Goal: Transaction & Acquisition: Purchase product/service

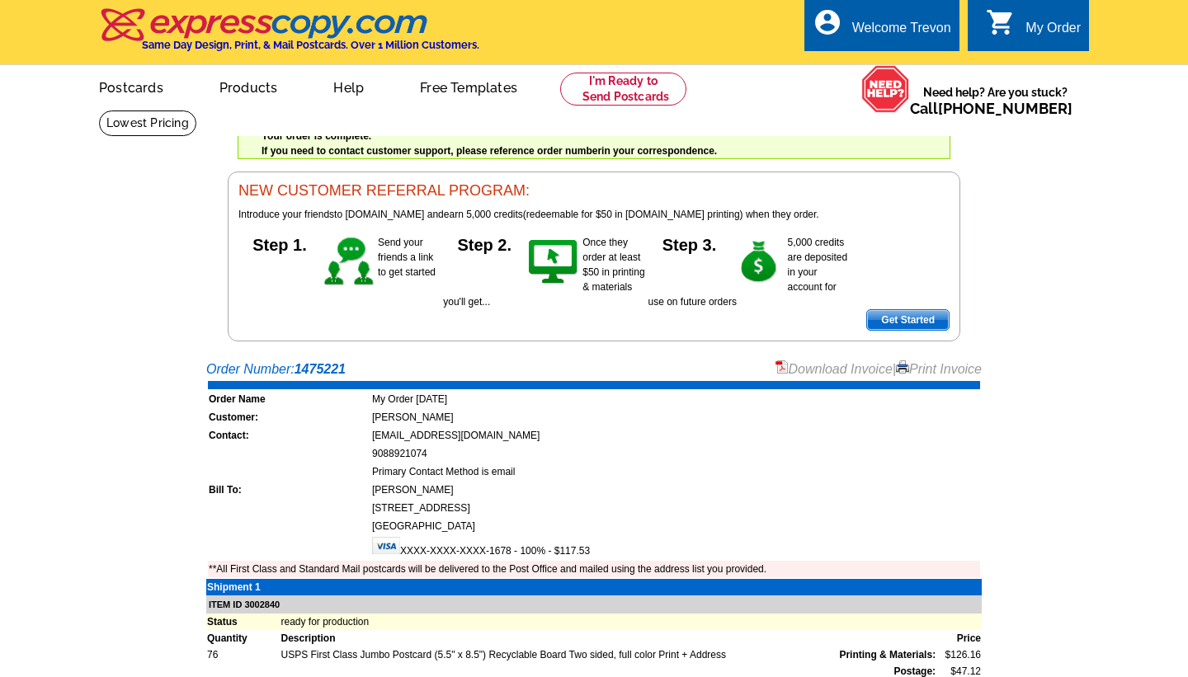
click at [1043, 26] on div "My Order" at bounding box center [1052, 32] width 55 height 23
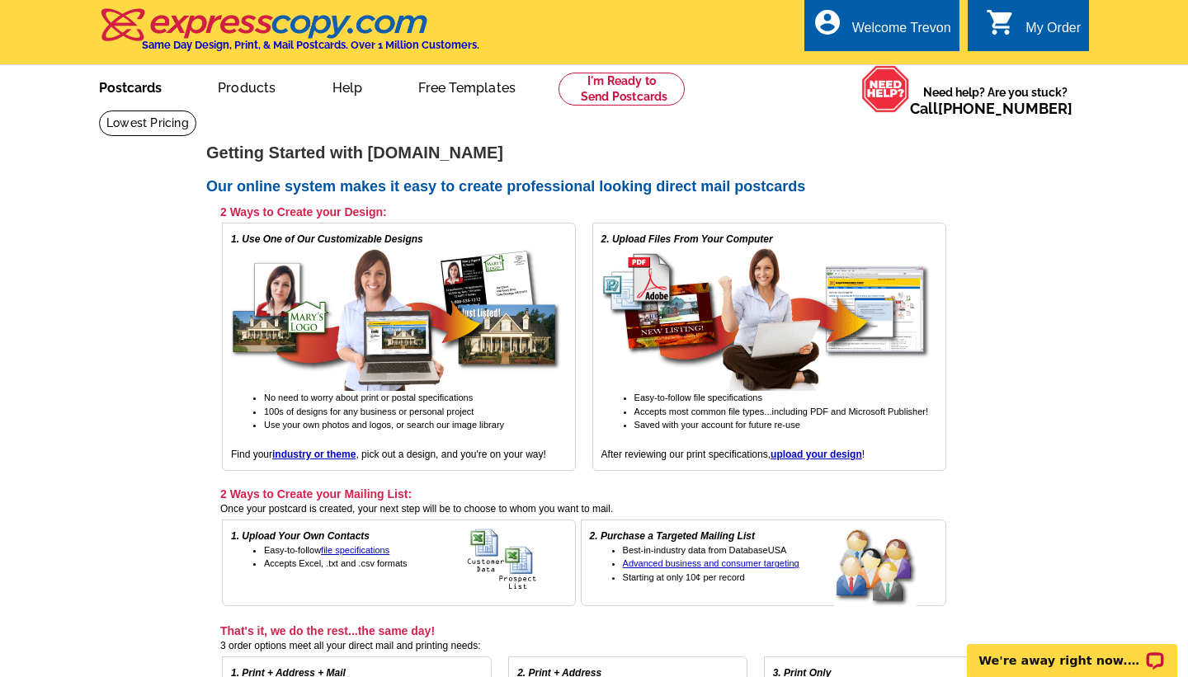
click at [133, 86] on link "Postcards" at bounding box center [130, 86] width 115 height 39
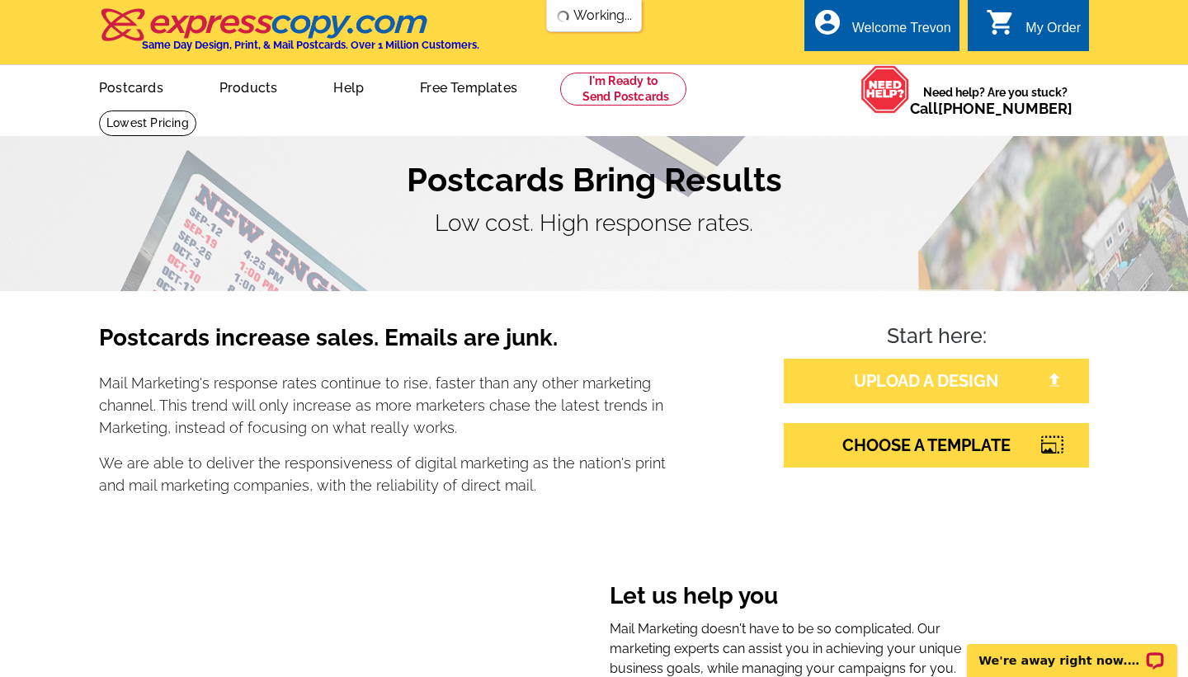
click at [900, 379] on link "UPLOAD A DESIGN" at bounding box center [936, 381] width 305 height 45
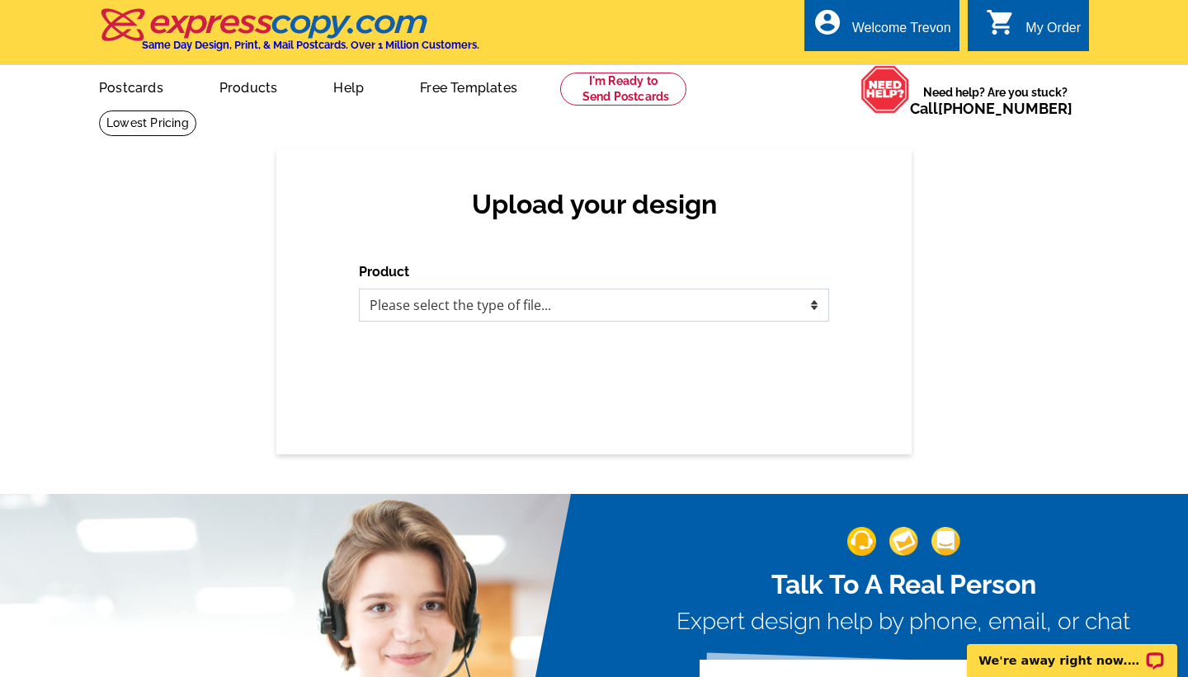
click at [817, 303] on select "Please select the type of file... Postcards Business Cards Letters and flyers G…" at bounding box center [594, 305] width 470 height 33
select select "1"
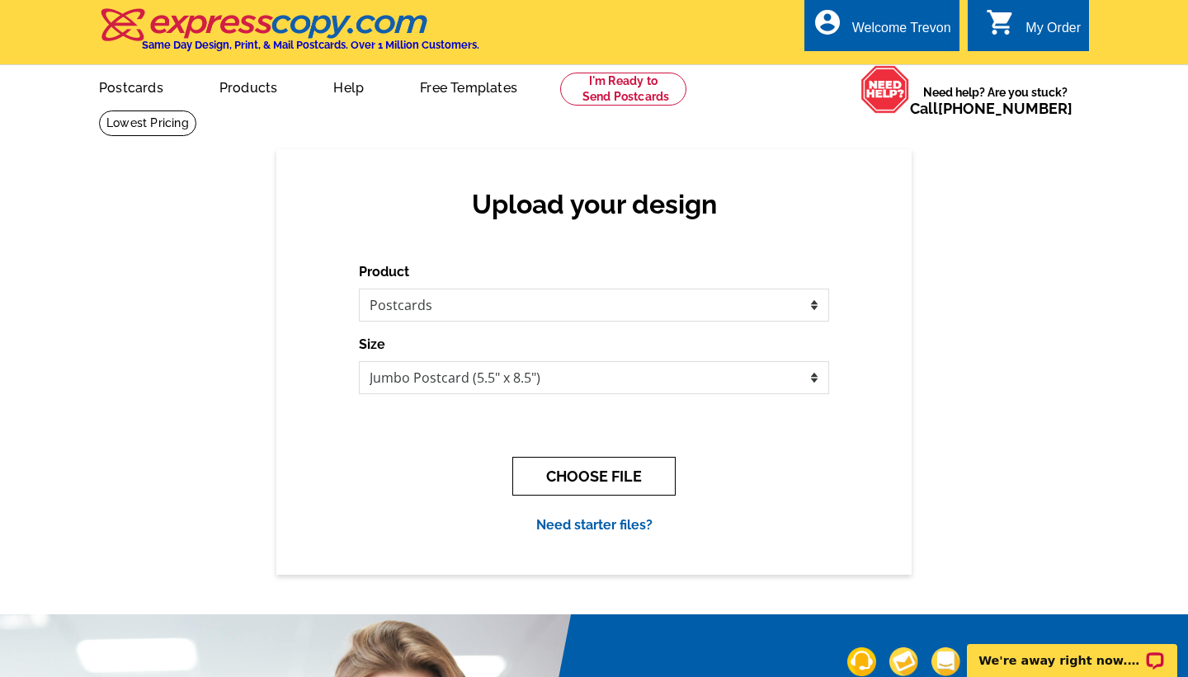
click at [592, 483] on button "CHOOSE FILE" at bounding box center [593, 476] width 163 height 39
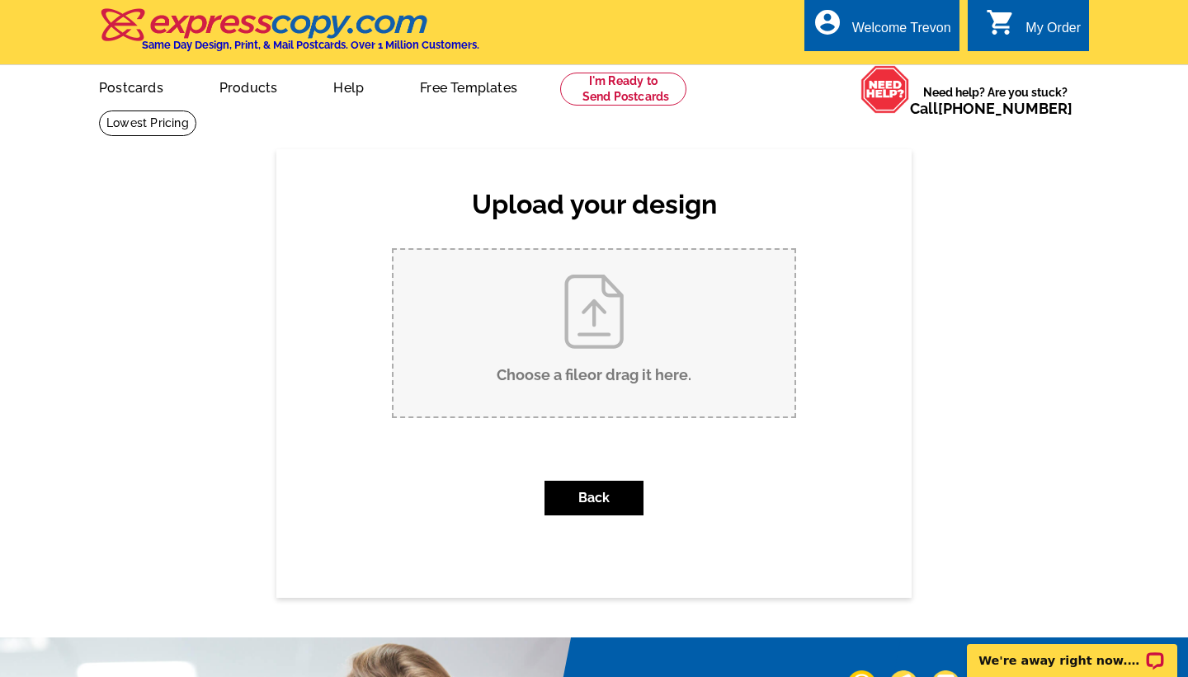
click at [598, 327] on input "Choose a file or drag it here ." at bounding box center [593, 333] width 401 height 167
type input "C:\fakepath\14 Captain's Woods Rd (8.6 x 5.6 in).zip"
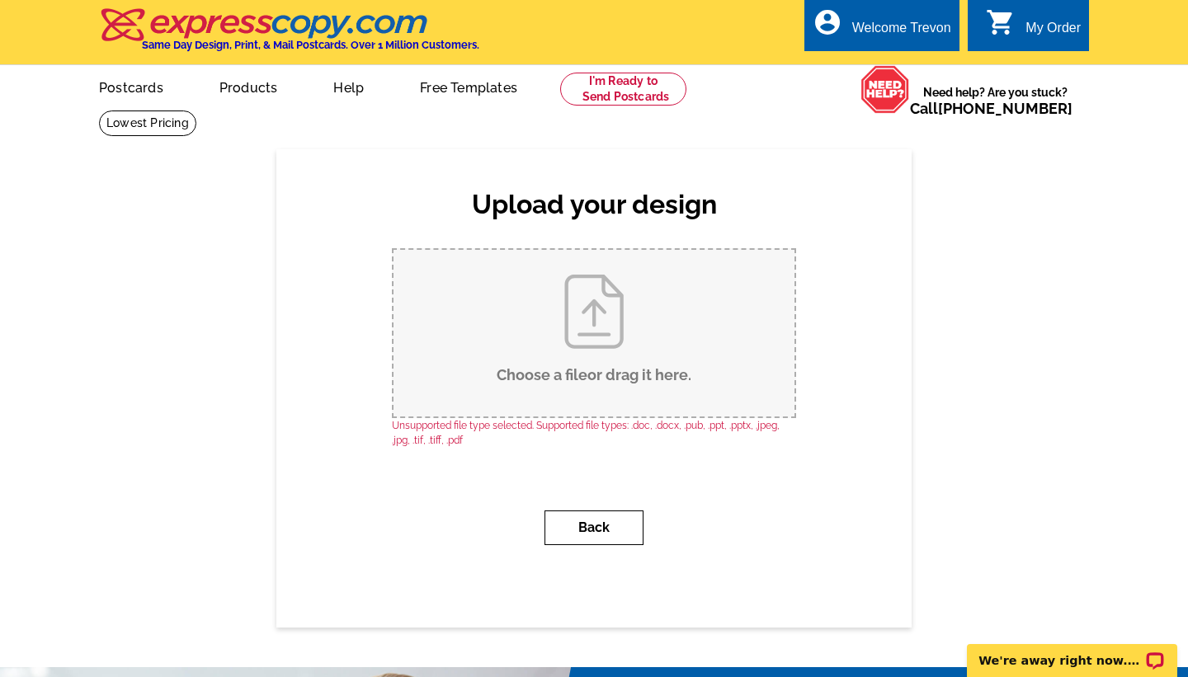
click at [598, 523] on button "Back" at bounding box center [593, 528] width 99 height 35
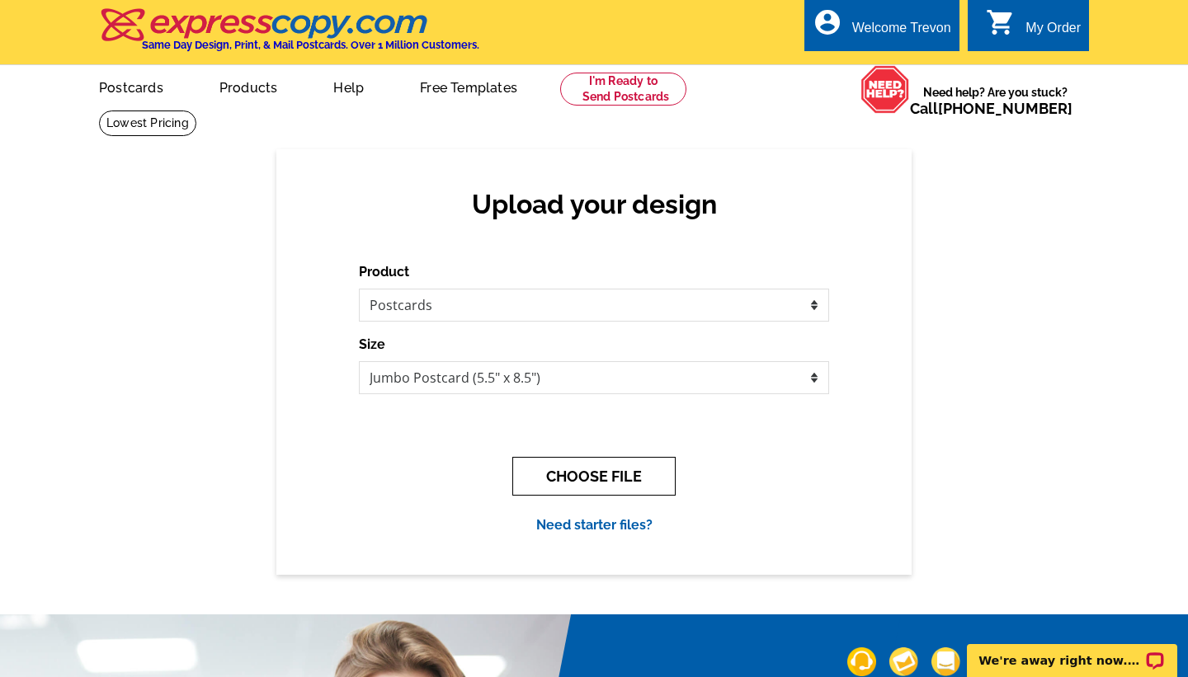
click at [579, 484] on button "CHOOSE FILE" at bounding box center [593, 476] width 163 height 39
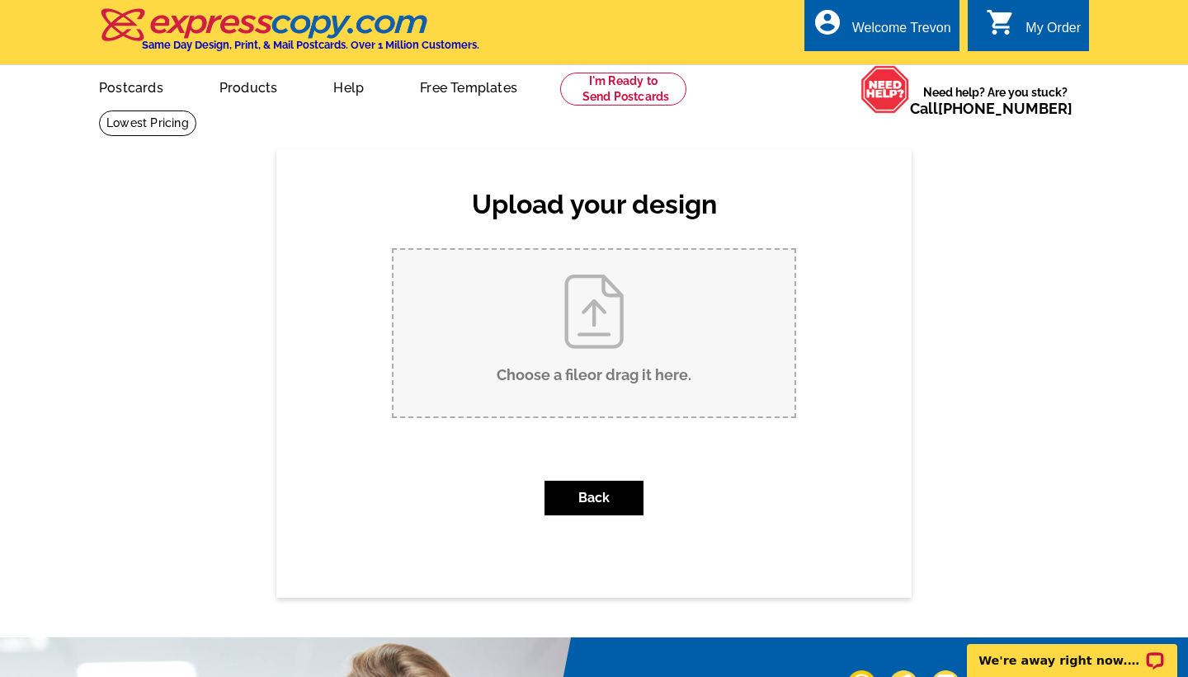
click at [595, 337] on input "Choose a file or drag it here ." at bounding box center [593, 333] width 401 height 167
type input "C:\fakepath\1.jpg"
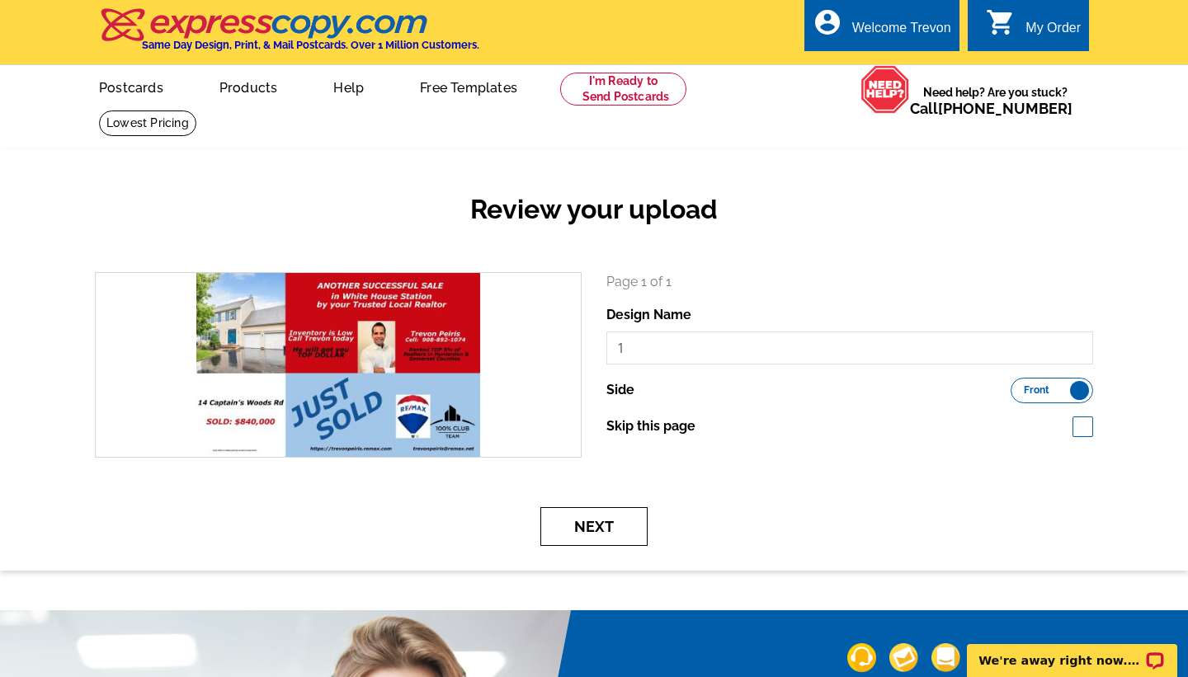
click at [610, 539] on button "Next" at bounding box center [593, 526] width 107 height 39
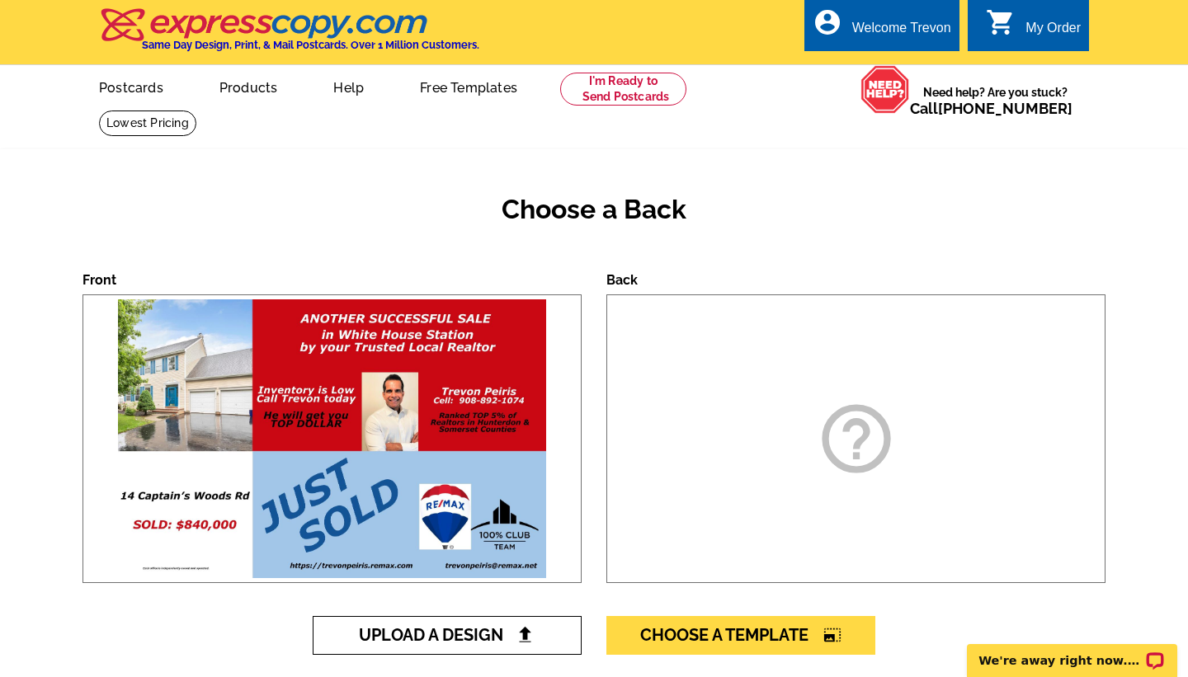
click at [487, 638] on span "Upload A Design" at bounding box center [447, 635] width 177 height 20
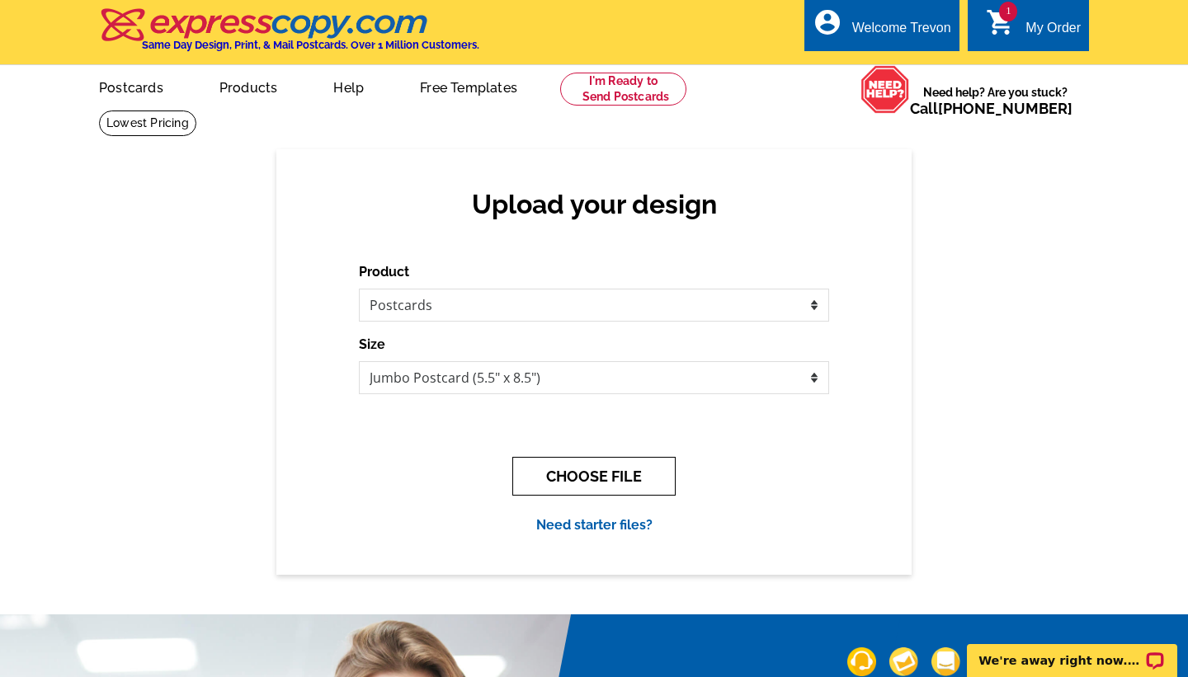
click at [570, 482] on button "CHOOSE FILE" at bounding box center [593, 476] width 163 height 39
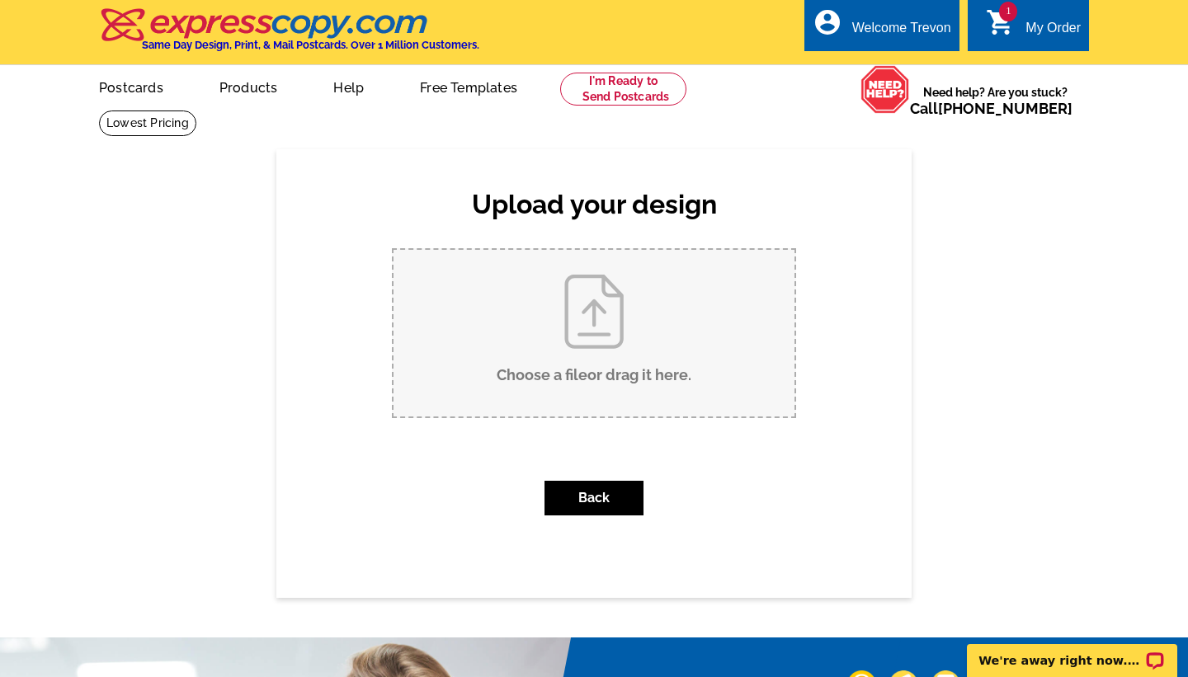
click at [580, 330] on input "Choose a file or drag it here ." at bounding box center [593, 333] width 401 height 167
type input "C:\fakepath\2.jpg"
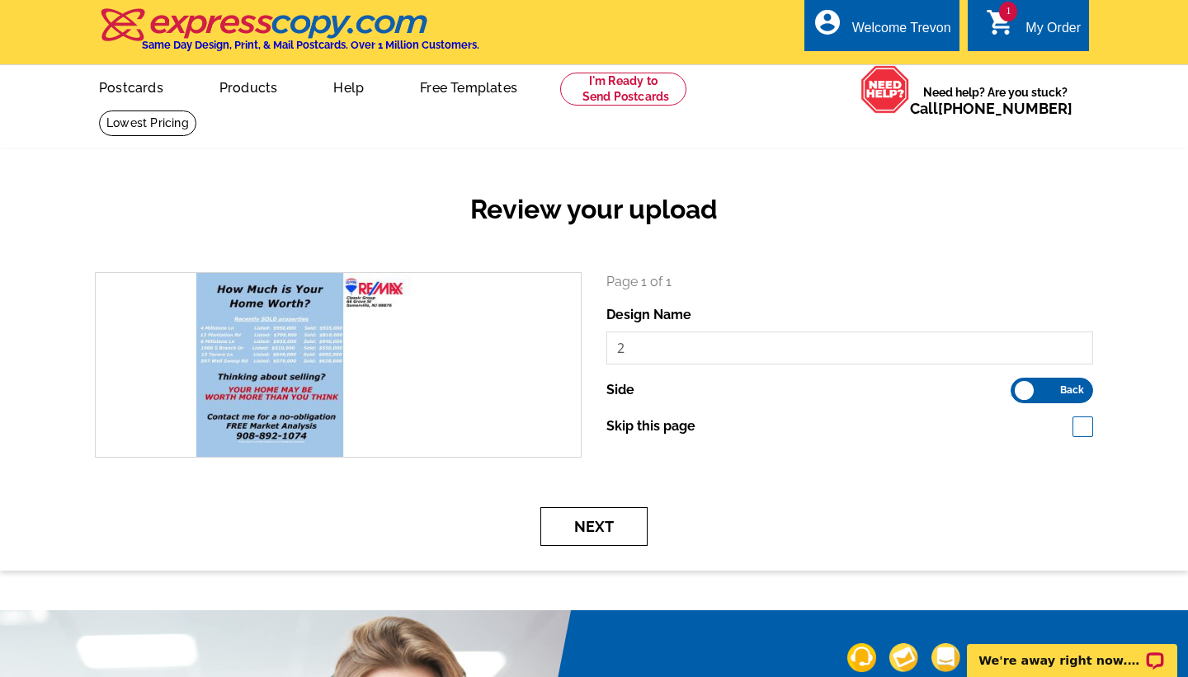
click at [601, 527] on button "Next" at bounding box center [593, 526] width 107 height 39
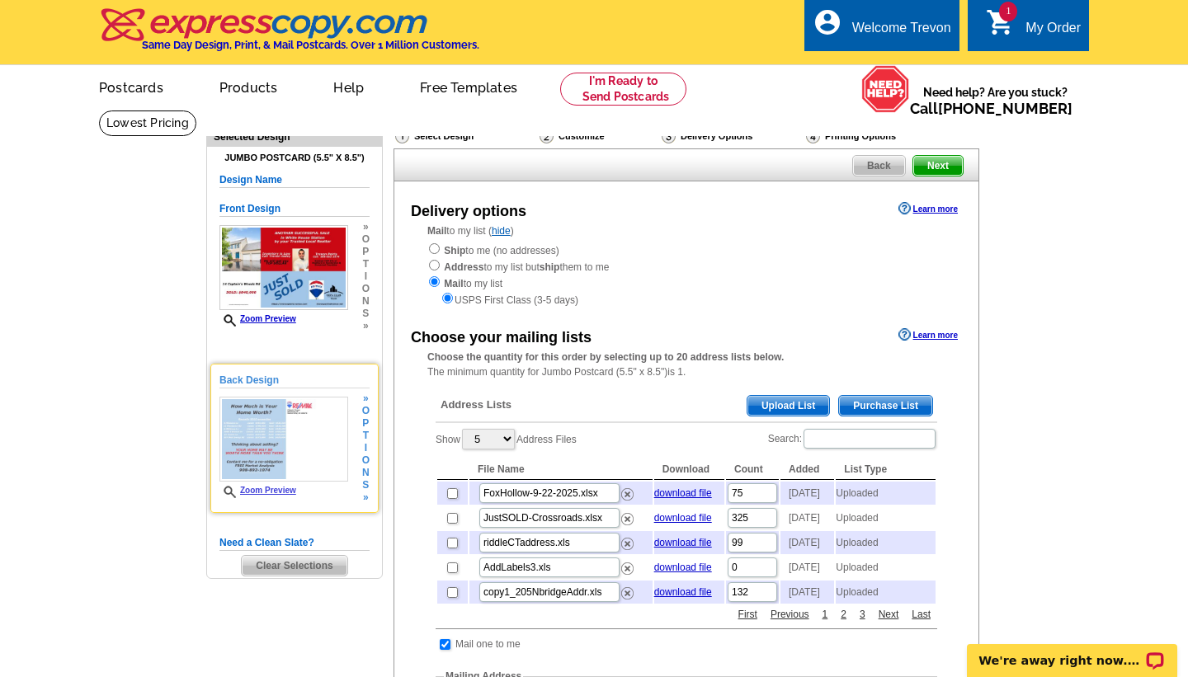
click at [276, 489] on link "Zoom Preview" at bounding box center [257, 490] width 77 height 9
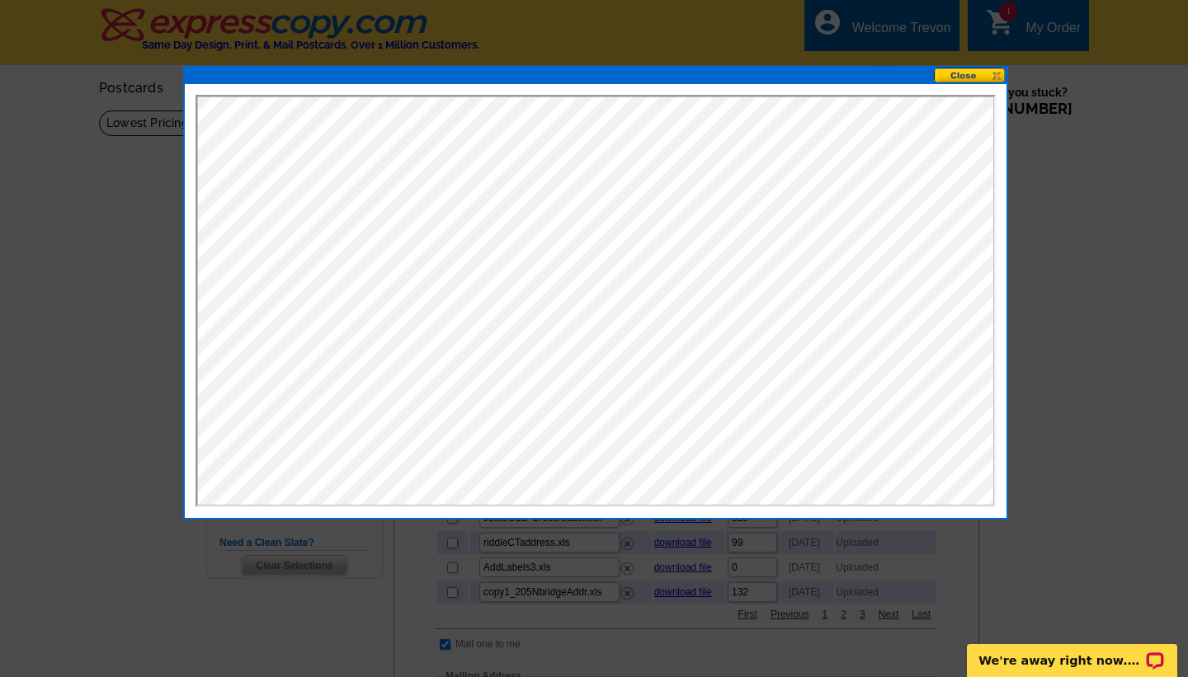
click at [959, 73] on button at bounding box center [970, 76] width 73 height 16
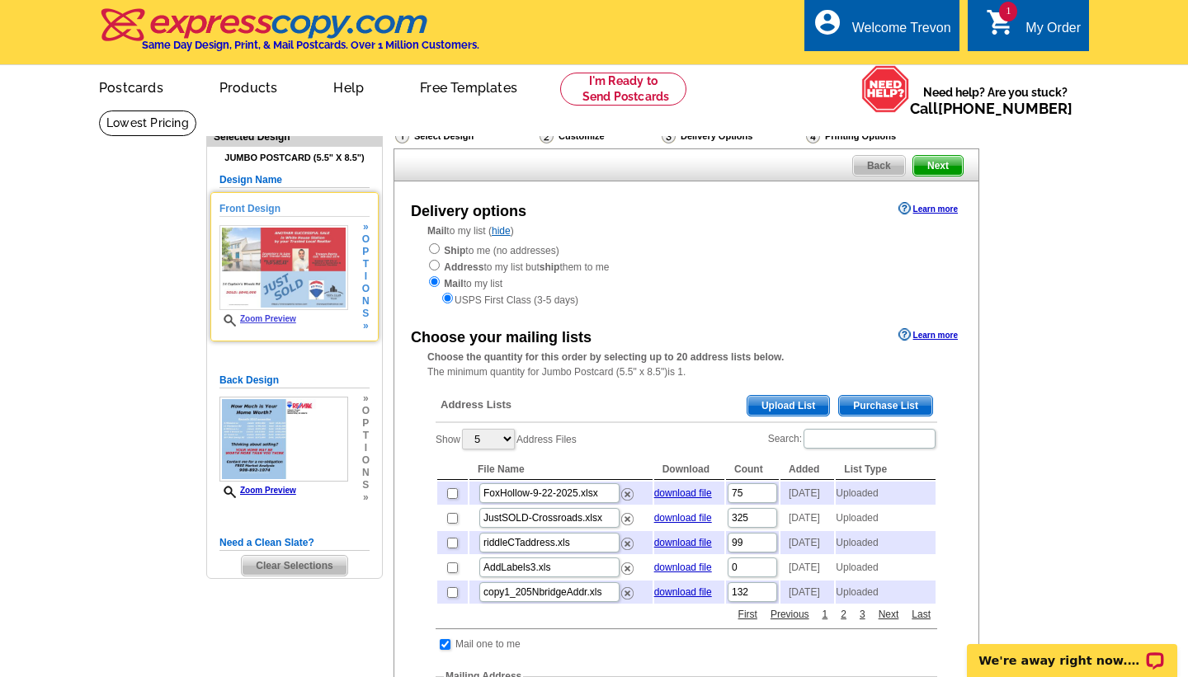
click at [266, 319] on link "Zoom Preview" at bounding box center [257, 318] width 77 height 9
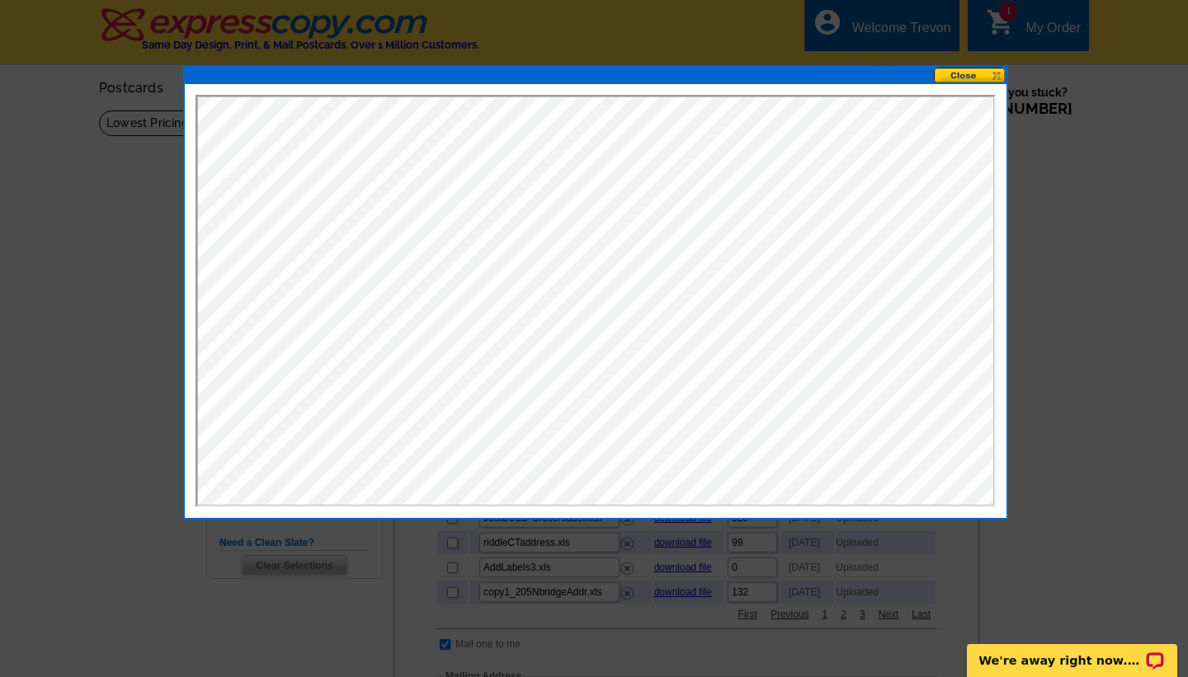
click at [963, 74] on button at bounding box center [970, 76] width 73 height 16
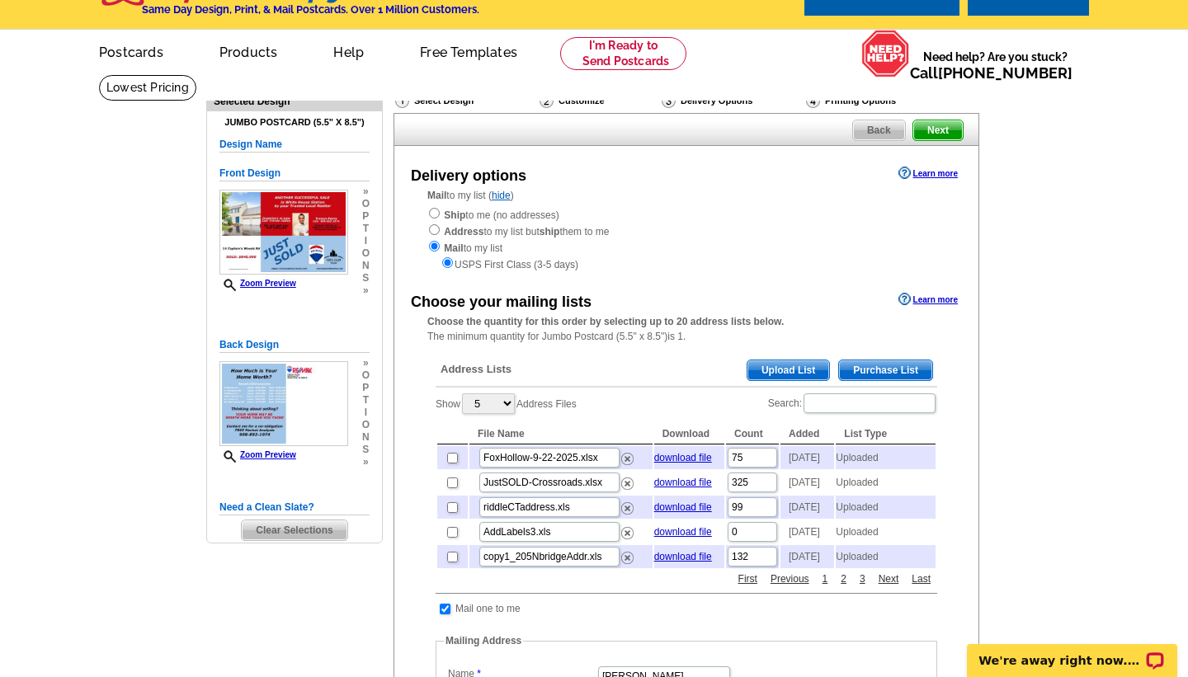
scroll to position [38, 0]
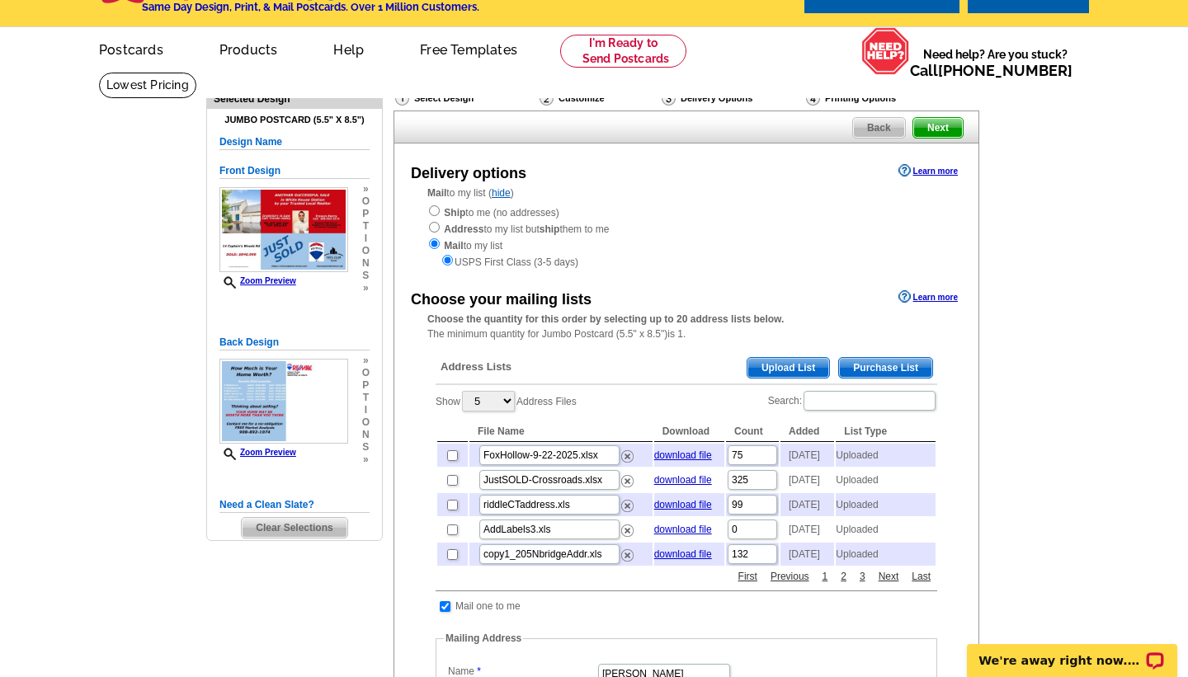
click at [781, 371] on span "Upload List" at bounding box center [788, 368] width 82 height 20
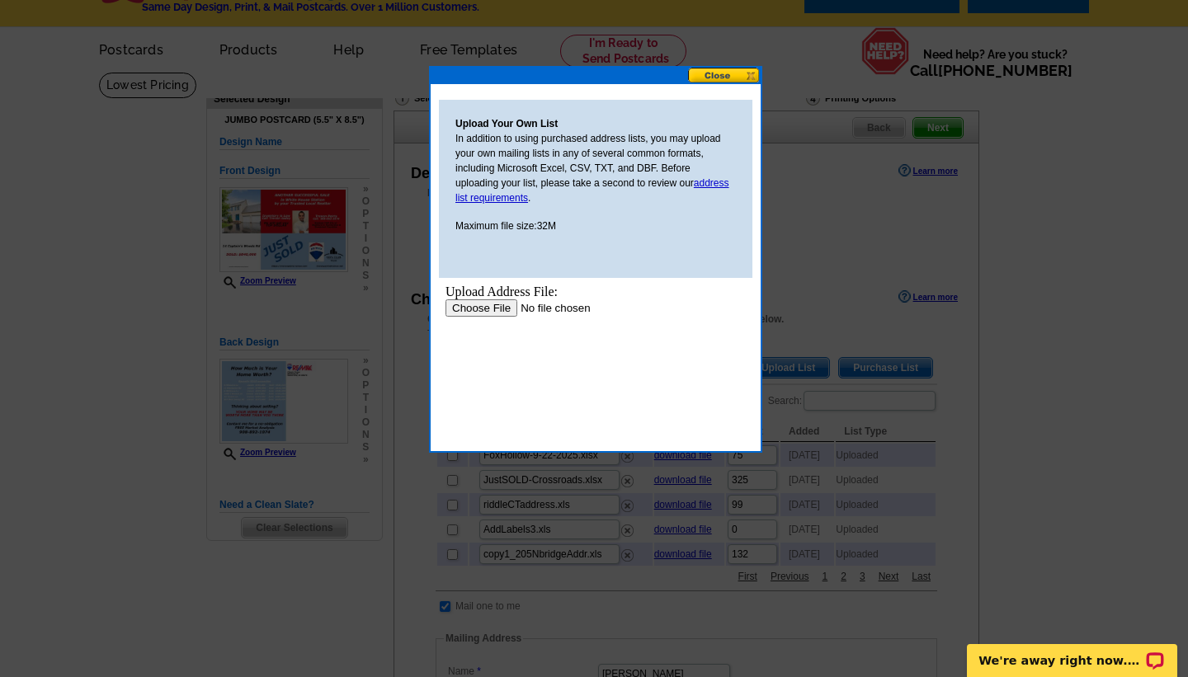
scroll to position [0, 0]
click at [479, 309] on input "file" at bounding box center [549, 307] width 209 height 17
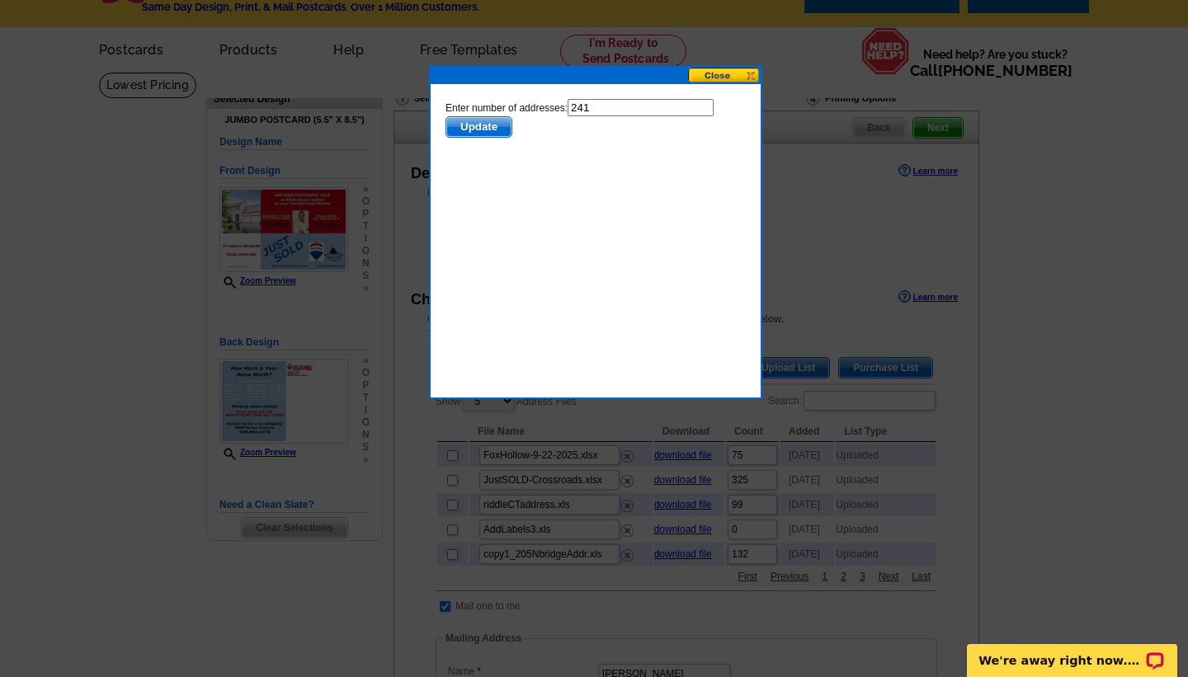
click at [479, 130] on span "Update" at bounding box center [478, 127] width 65 height 20
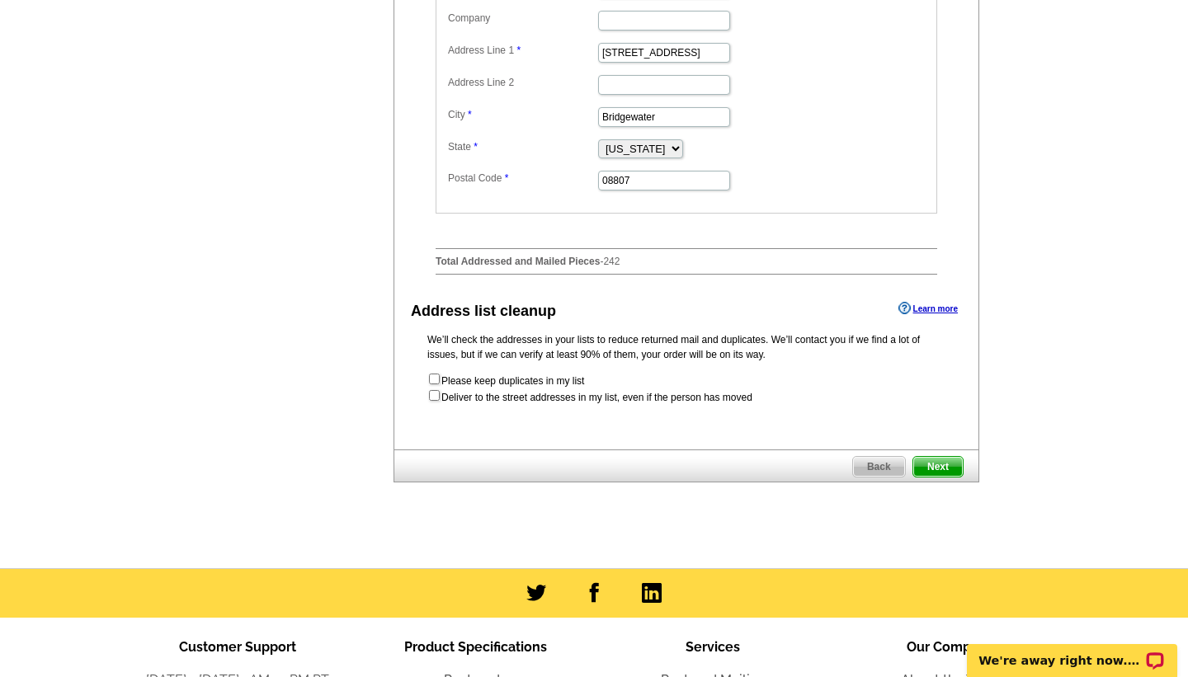
scroll to position [735, 0]
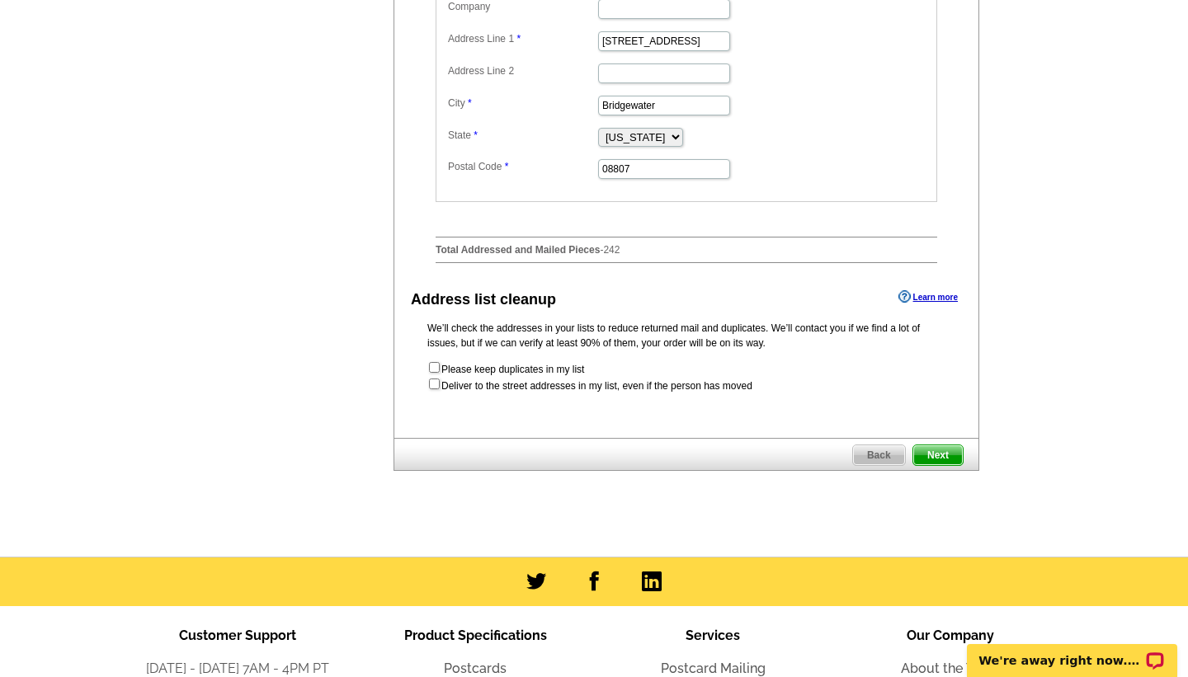
click at [938, 465] on span "Next" at bounding box center [937, 455] width 49 height 20
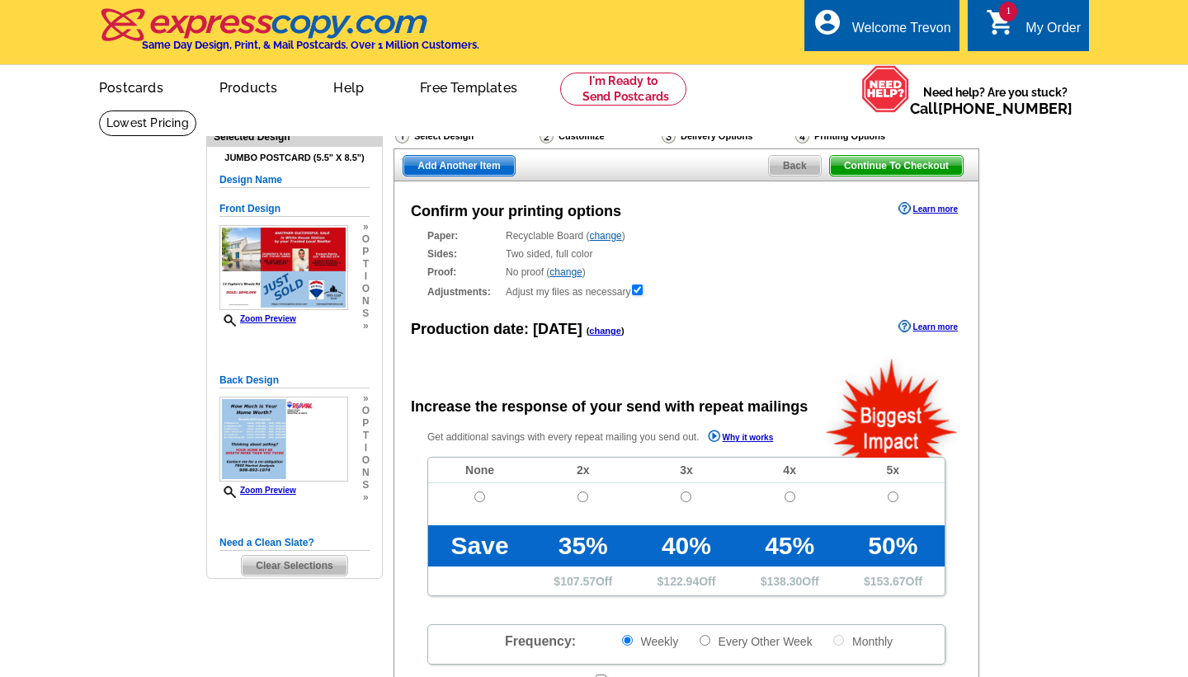
radio input "false"
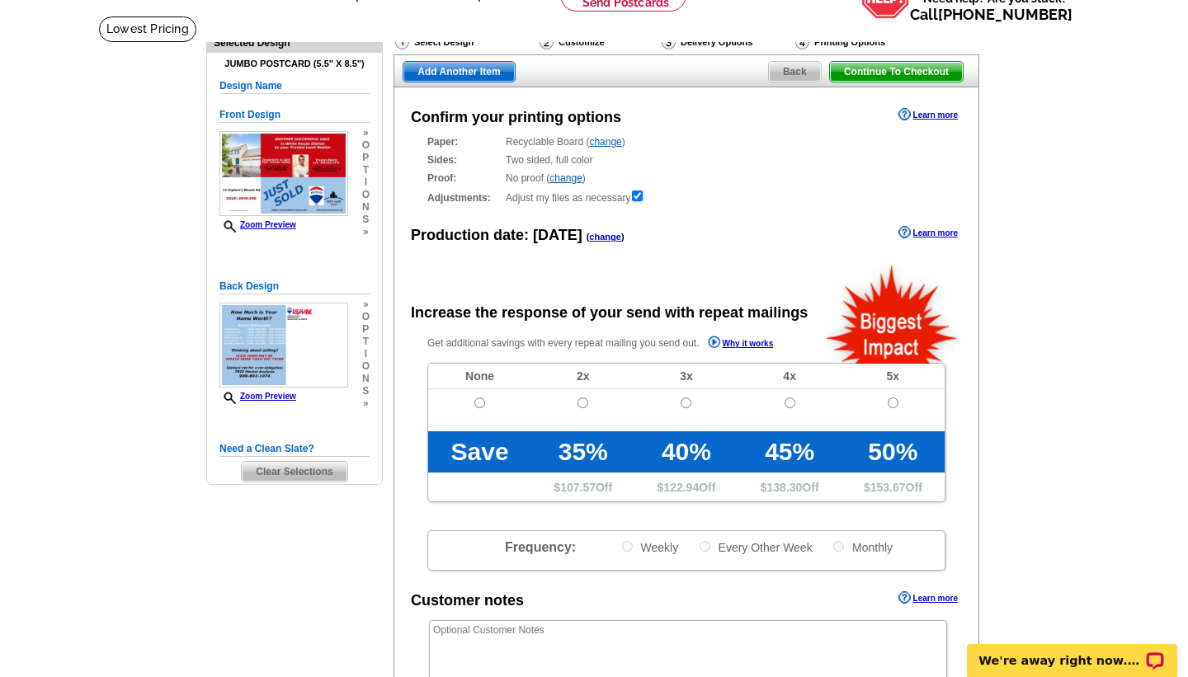
scroll to position [97, 0]
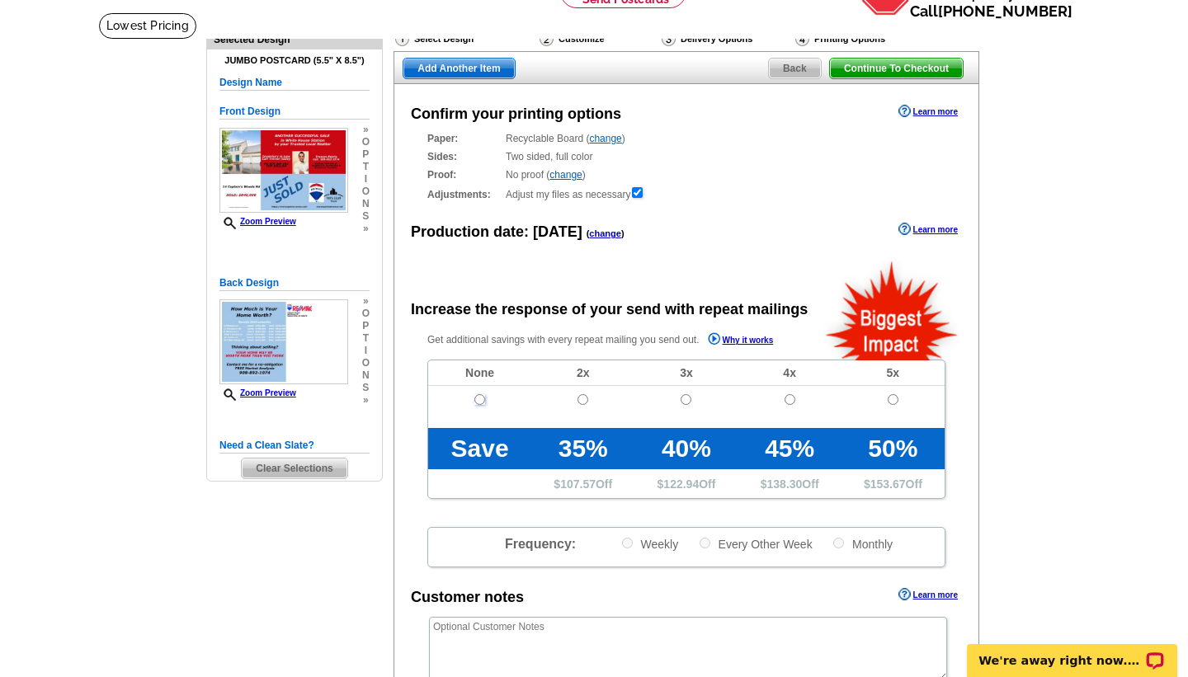
click at [479, 399] on input "radio" at bounding box center [479, 399] width 11 height 11
radio input "true"
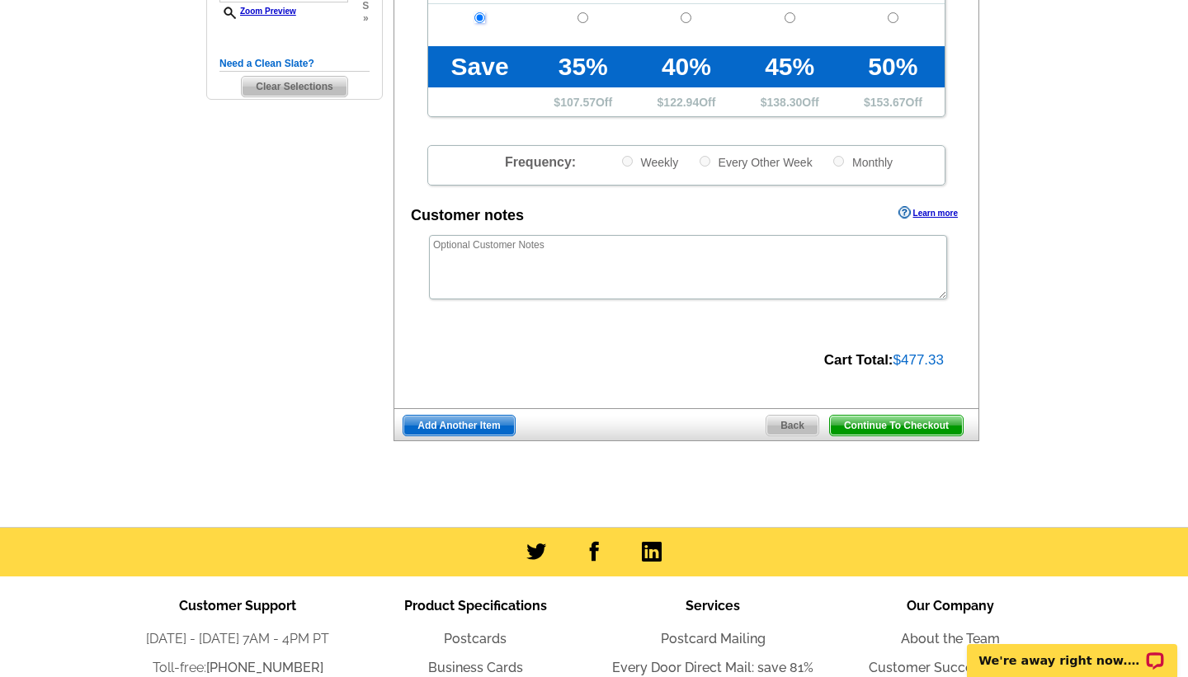
scroll to position [483, 0]
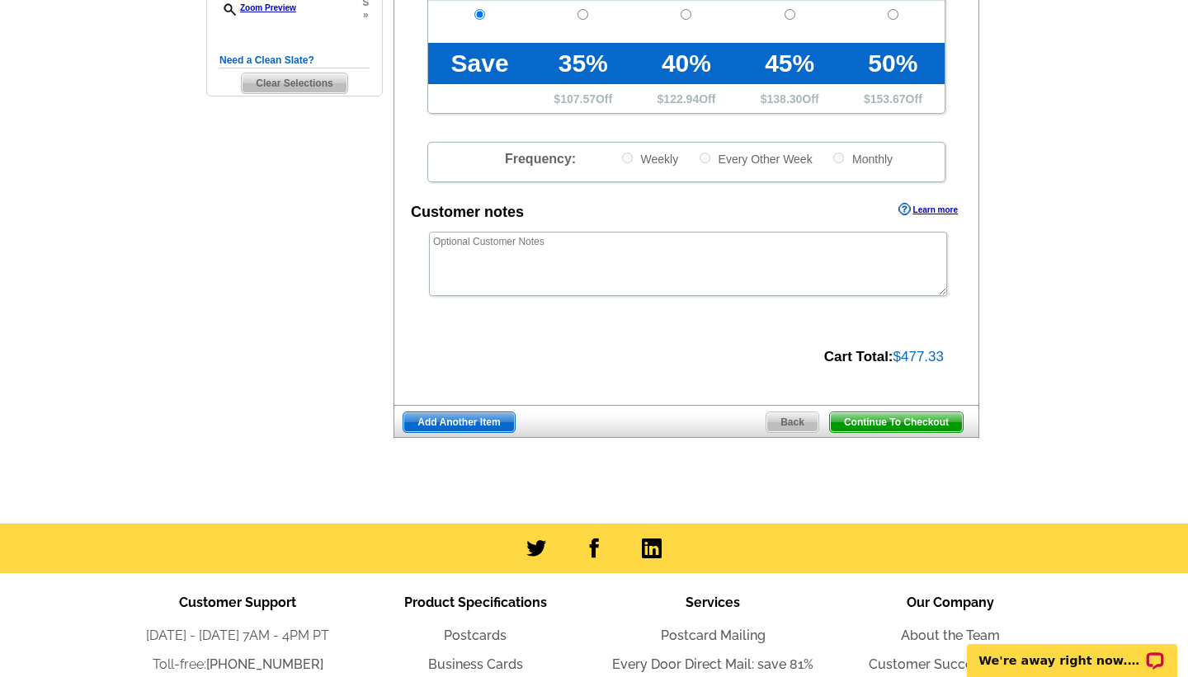
click at [900, 435] on div "Continue To Checkout Back Add Another Item" at bounding box center [686, 421] width 586 height 33
click at [900, 423] on span "Continue To Checkout" at bounding box center [896, 422] width 133 height 20
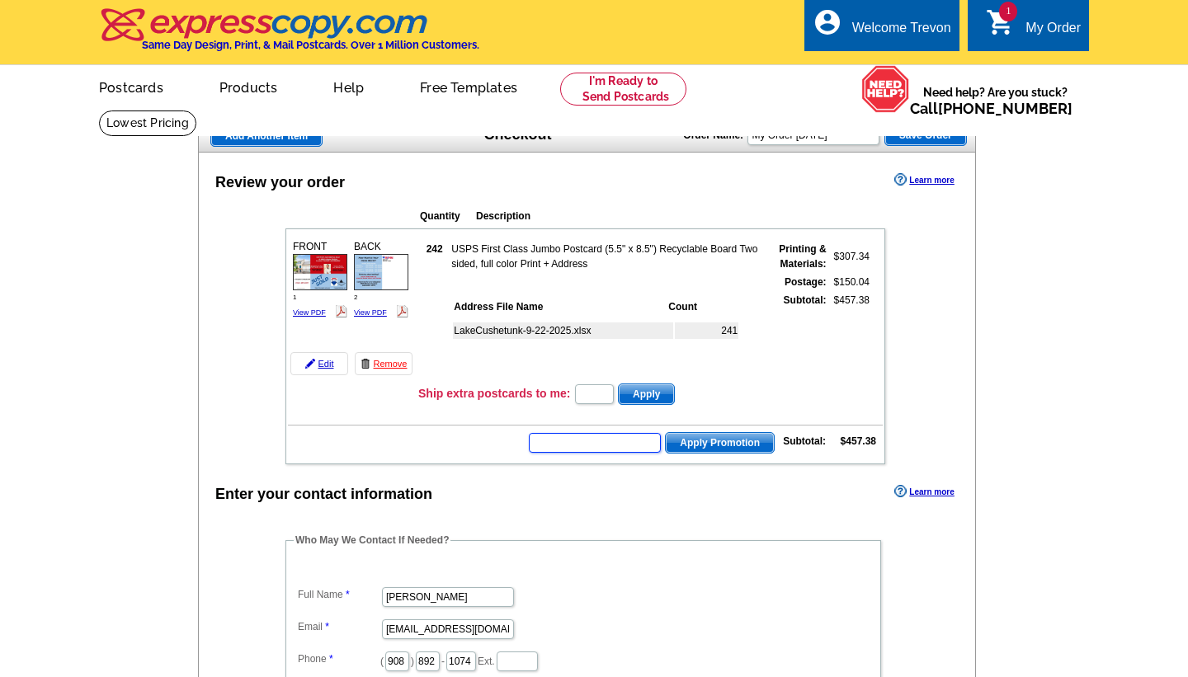
click at [590, 440] on input "text" at bounding box center [595, 443] width 132 height 20
type input "SMS60m"
click at [728, 440] on span "Apply Promotion" at bounding box center [720, 443] width 108 height 20
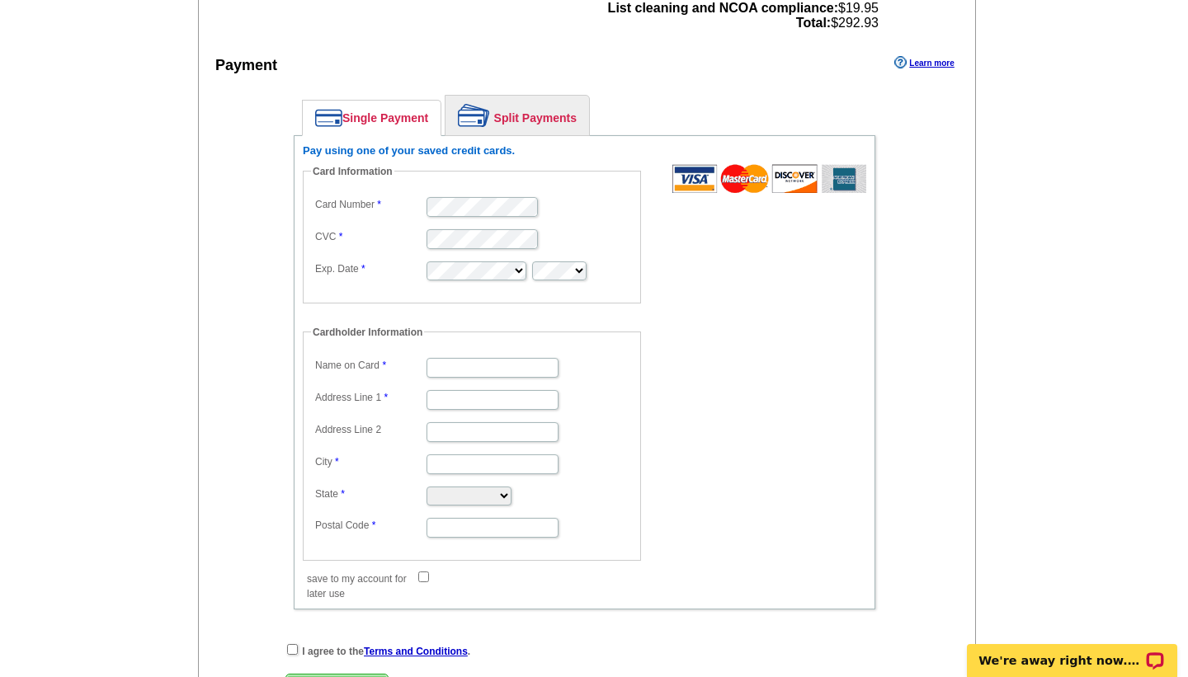
scroll to position [770, 0]
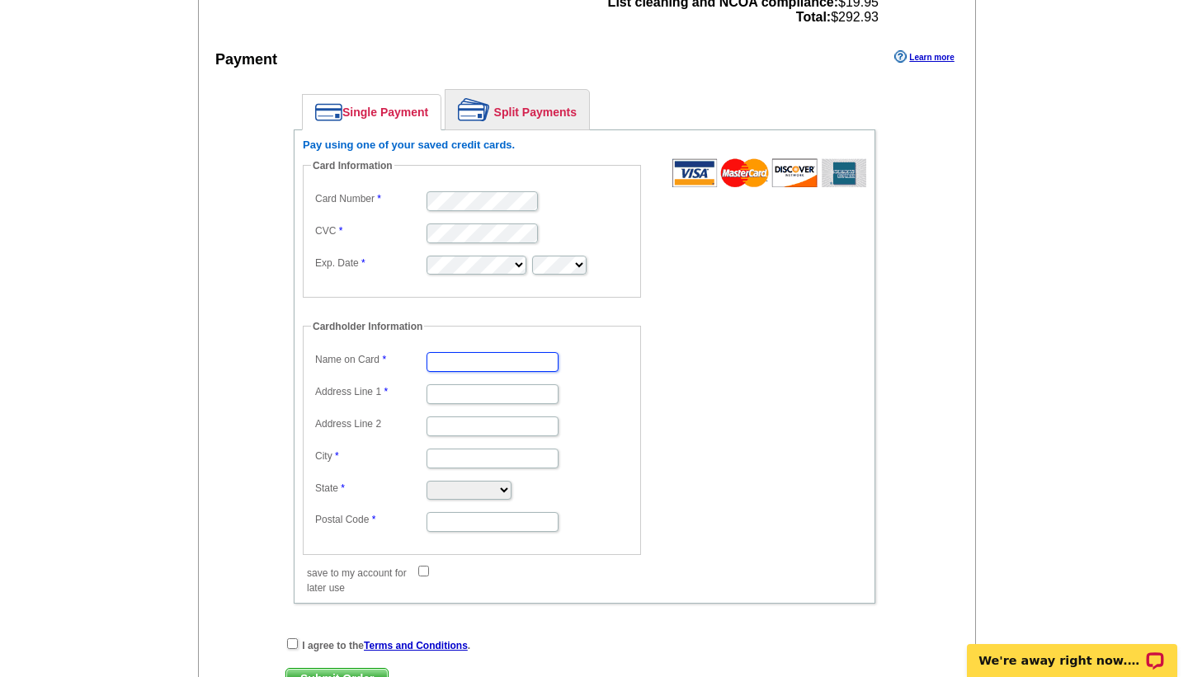
click at [469, 359] on input "Name on Card" at bounding box center [492, 362] width 132 height 20
type input "[PERSON_NAME]"
click at [438, 393] on input "Address Line 1" at bounding box center [492, 394] width 132 height 20
type input "[STREET_ADDRESS]"
type input "Bridgewater"
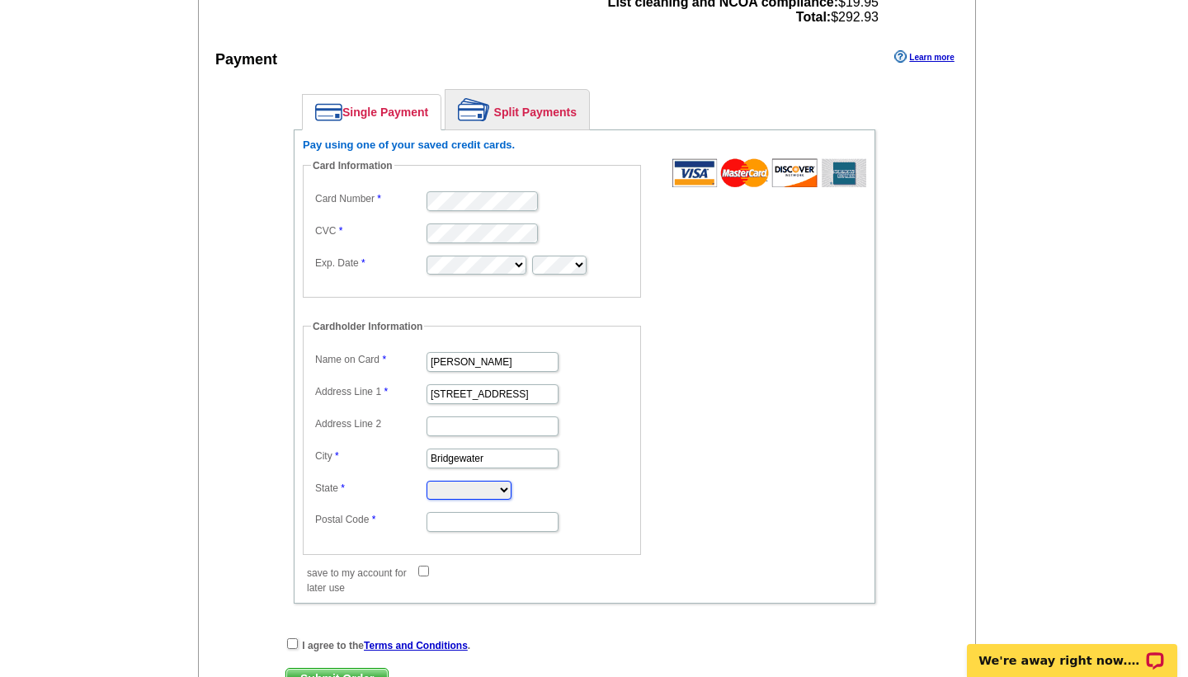
select select "NJ"
type input "08807"
click at [667, 323] on form "Card Information Card Number CVC Exp. Date Cardholder Information Name on Card …" at bounding box center [584, 368] width 563 height 420
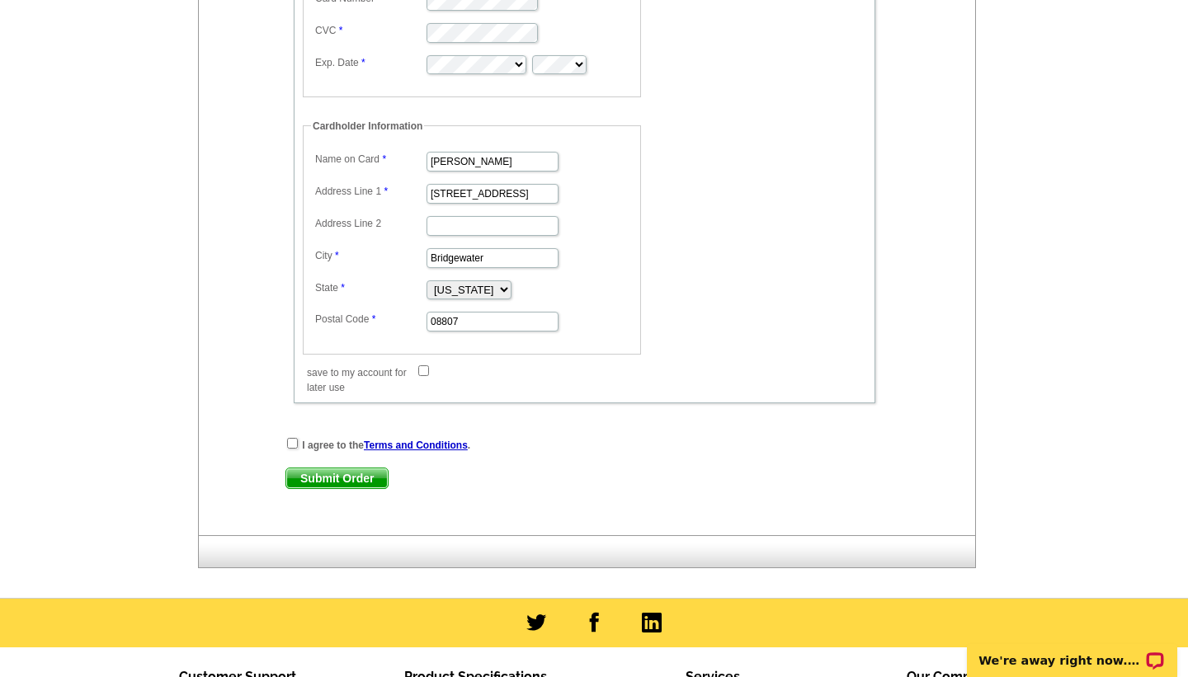
scroll to position [979, 0]
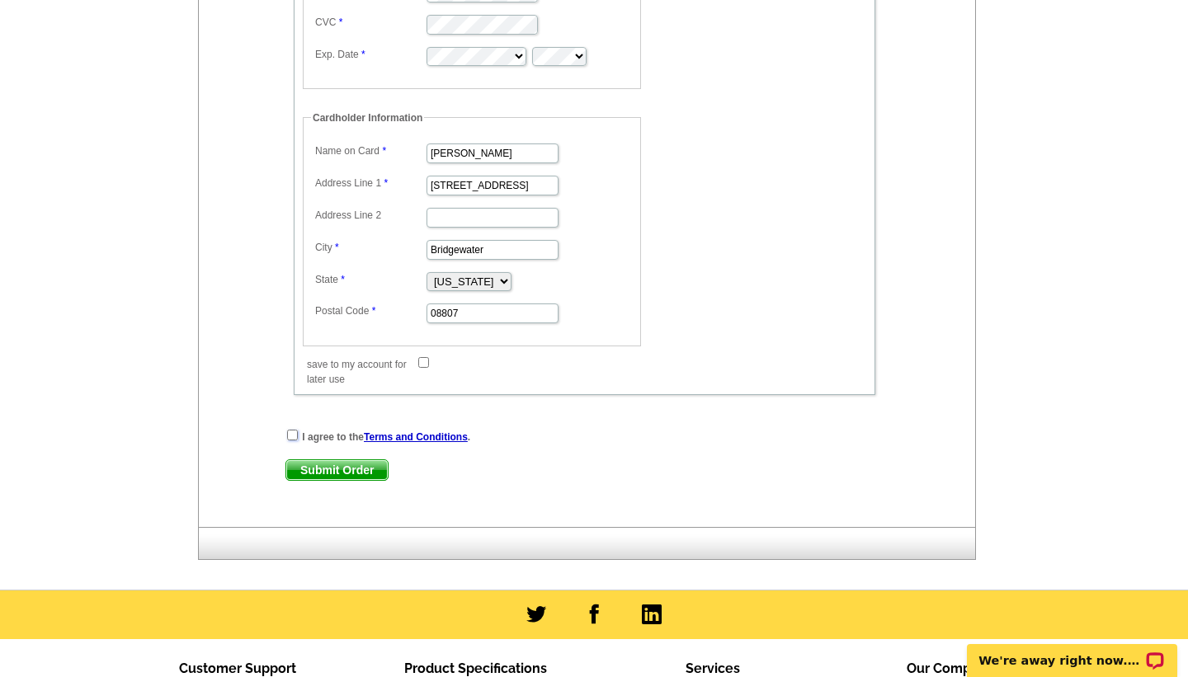
click at [293, 435] on input "checkbox" at bounding box center [292, 435] width 11 height 11
checkbox input "true"
click at [333, 472] on span "Submit Order" at bounding box center [336, 470] width 101 height 20
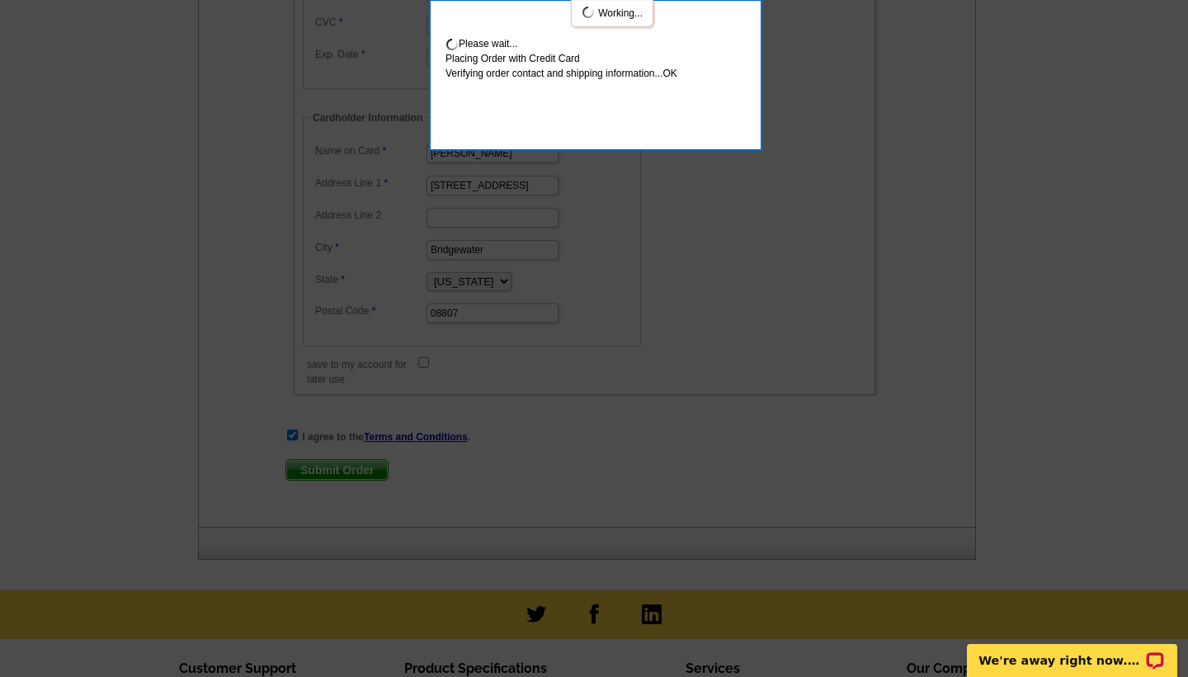
scroll to position [1069, 0]
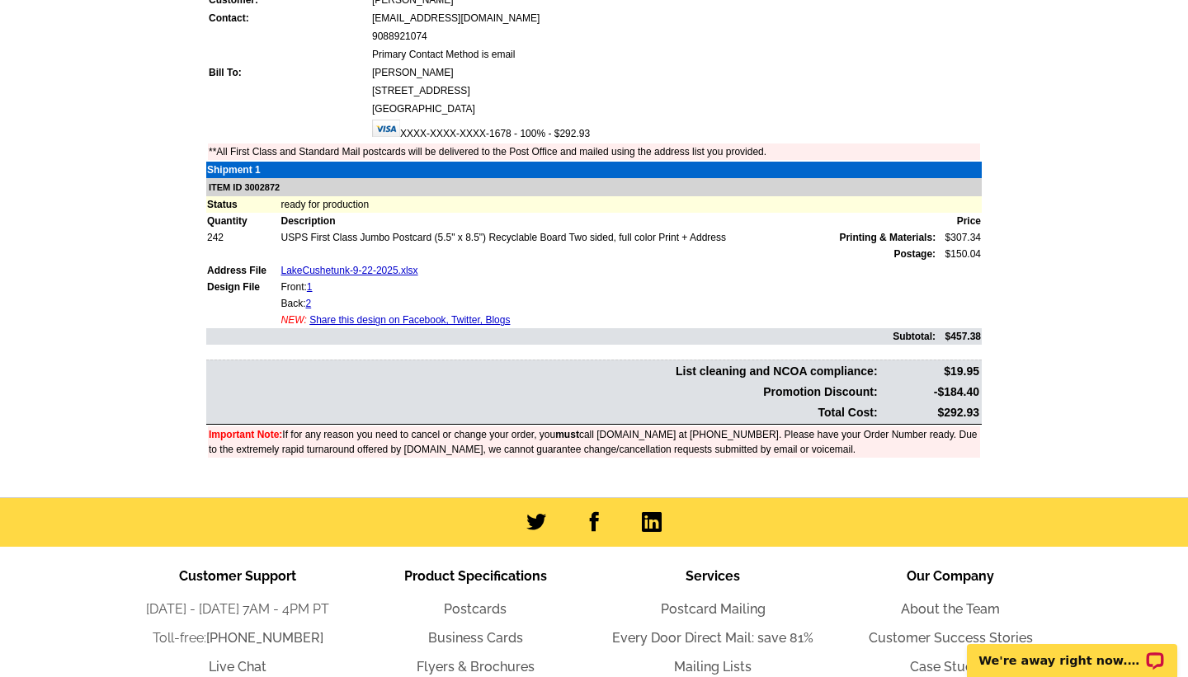
scroll to position [435, 0]
